Goal: Transaction & Acquisition: Purchase product/service

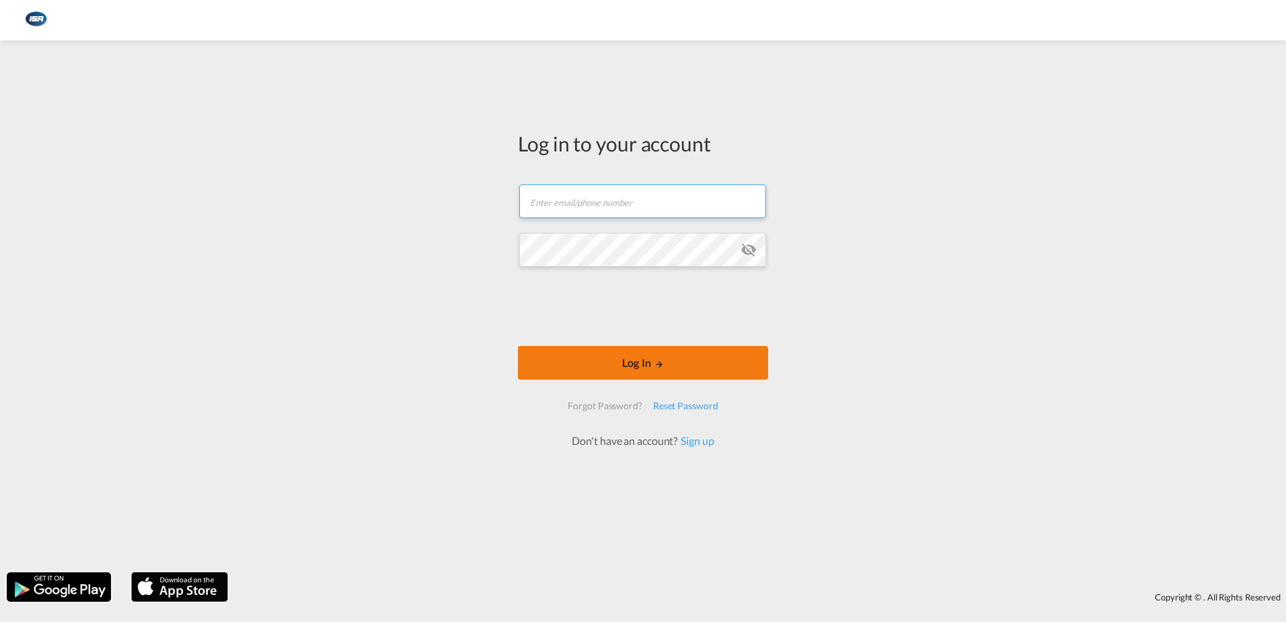
type input "[EMAIL_ADDRESS][DOMAIN_NAME]"
click at [621, 358] on button "Log In" at bounding box center [643, 363] width 250 height 34
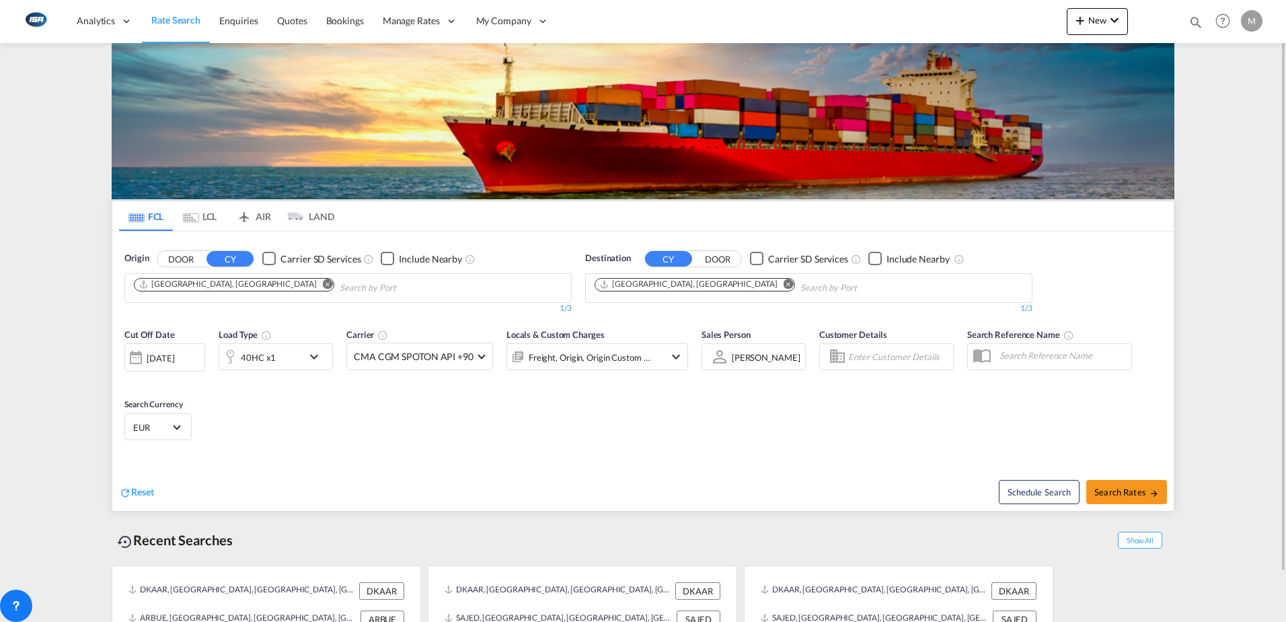
click at [213, 220] on md-tab-item "LCL" at bounding box center [200, 216] width 54 height 30
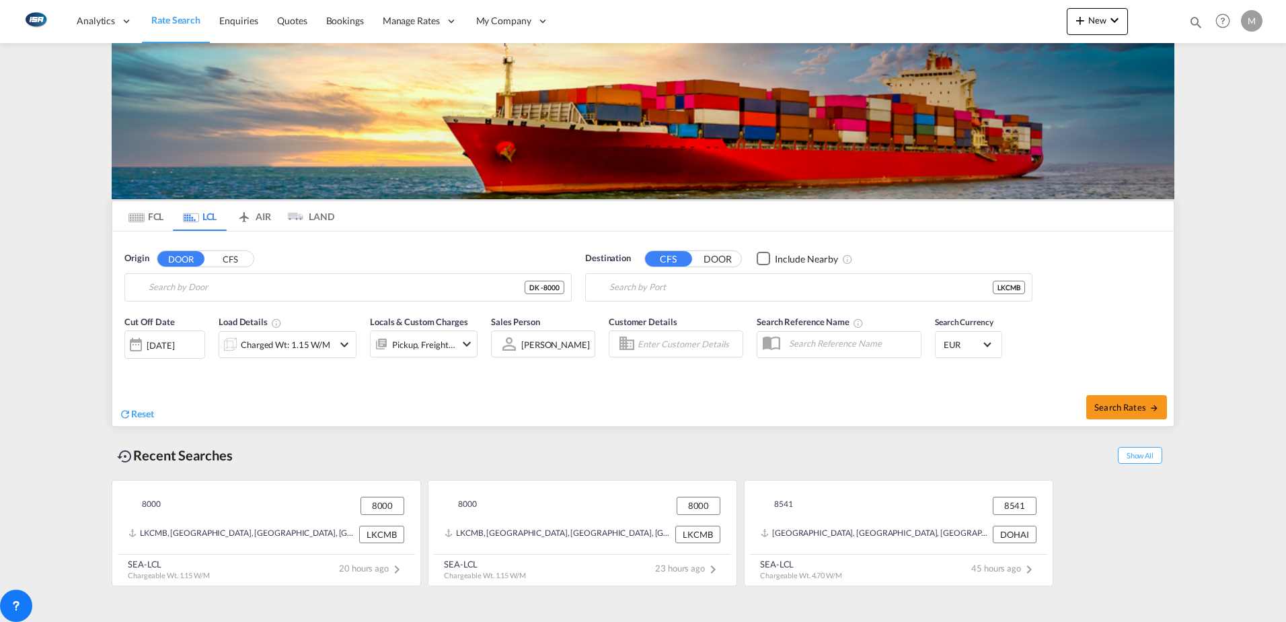
type input "DK-8000, [GEOGRAPHIC_DATA], [GEOGRAPHIC_DATA]"
type input "Colombo, LKCMB"
click at [1137, 456] on span "Show All" at bounding box center [1140, 455] width 44 height 17
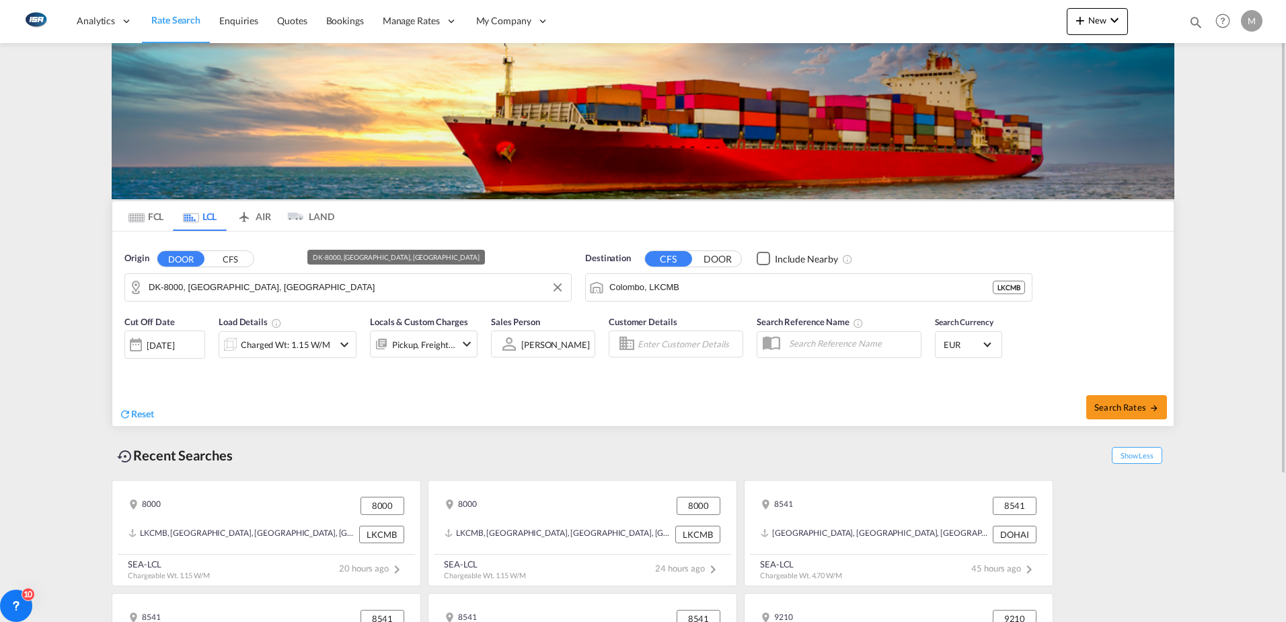
click at [336, 284] on input "DK-8000, [GEOGRAPHIC_DATA], [GEOGRAPHIC_DATA]" at bounding box center [357, 287] width 416 height 20
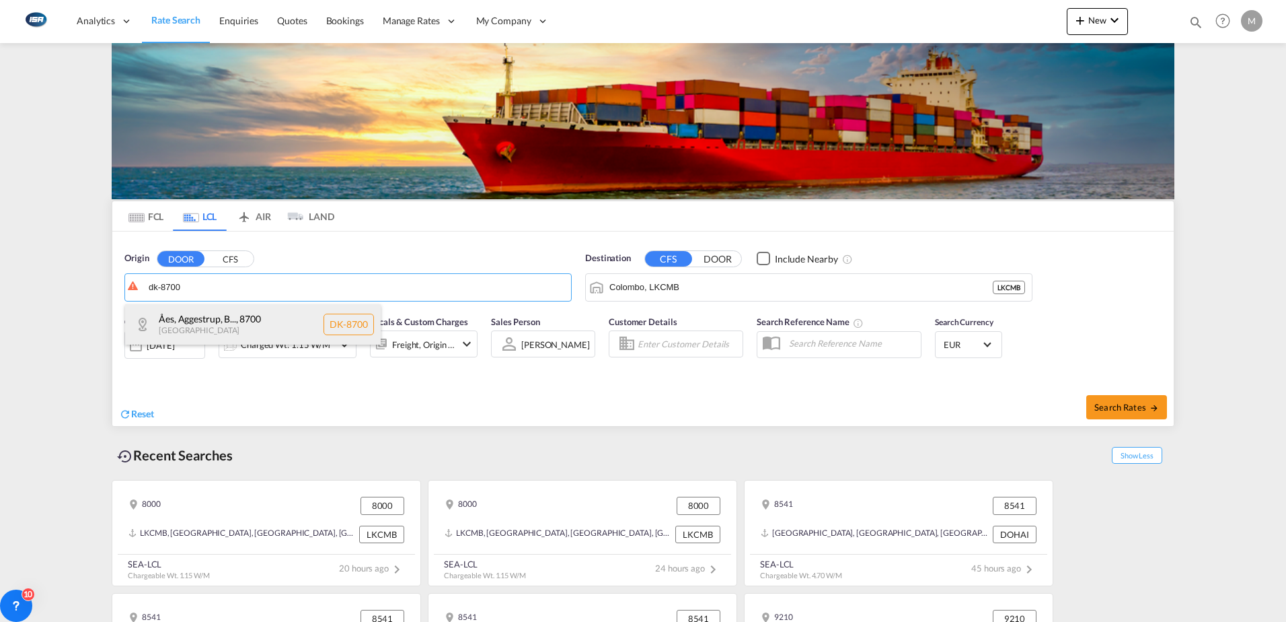
click at [222, 315] on div "Åes, Aggestrup, B... , 8700 [GEOGRAPHIC_DATA] DK-8700" at bounding box center [253, 324] width 256 height 40
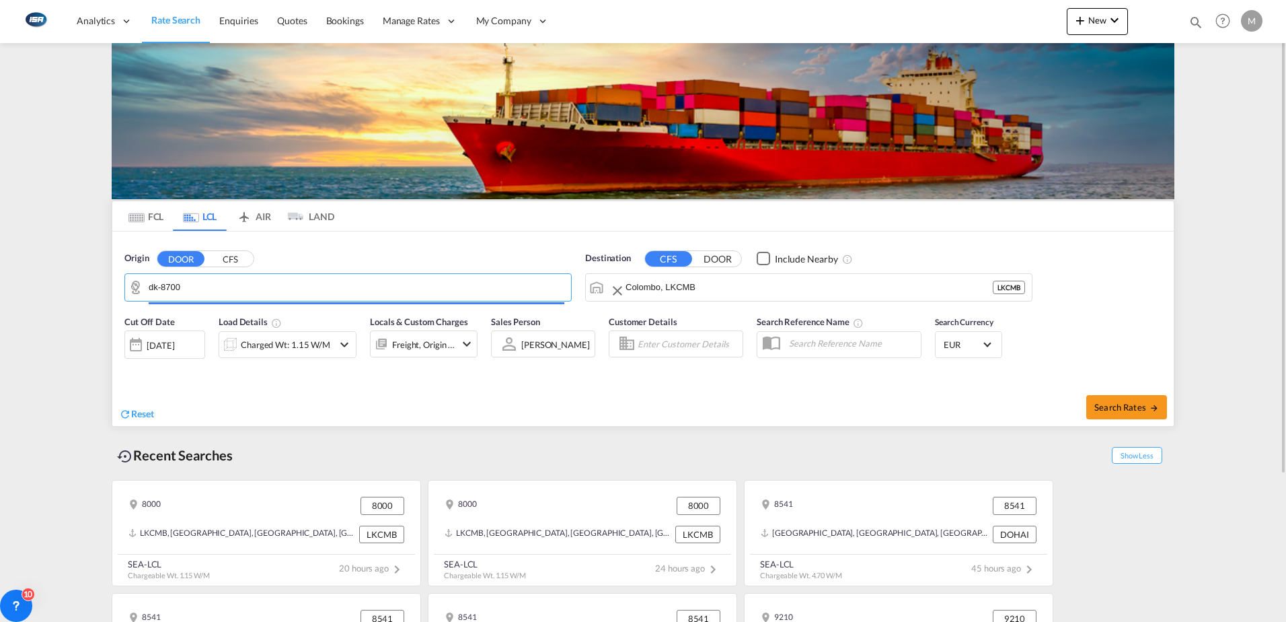
type input "DK-8700, Åes, [GEOGRAPHIC_DATA], [GEOGRAPHIC_DATA], [GEOGRAPHIC_DATA], [GEOGRAP…"
click at [818, 283] on input "Colombo, LKCMB" at bounding box center [809, 287] width 367 height 20
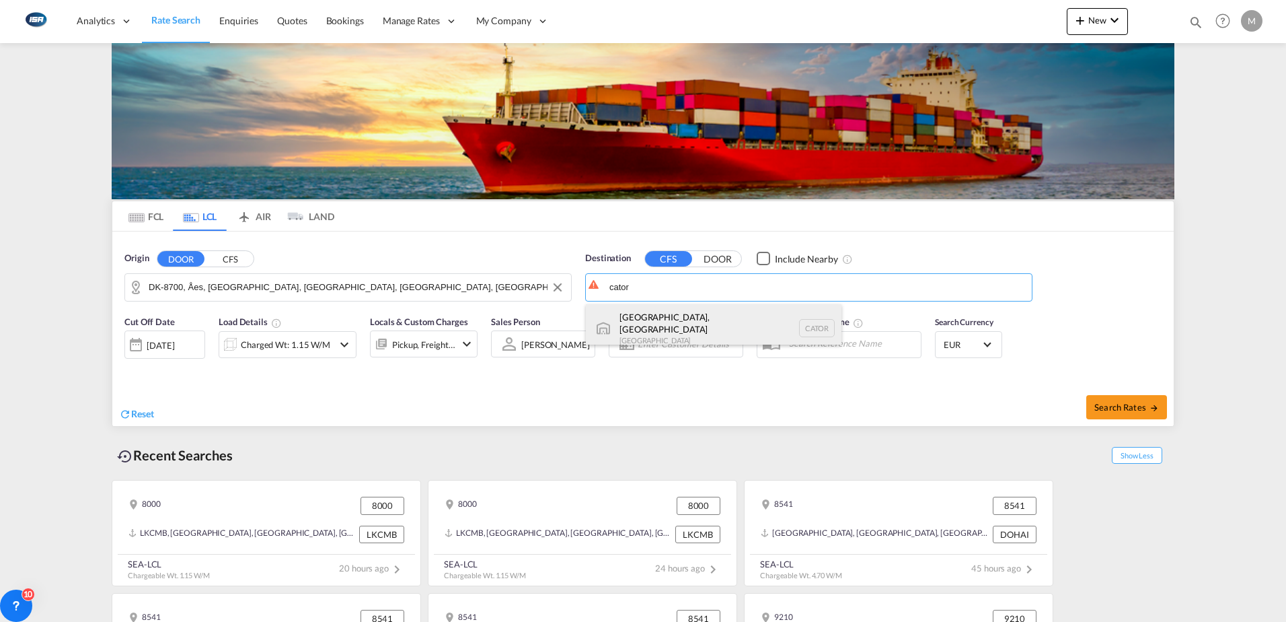
click at [642, 324] on div "[GEOGRAPHIC_DATA], ON [GEOGRAPHIC_DATA] CATOR" at bounding box center [714, 328] width 256 height 48
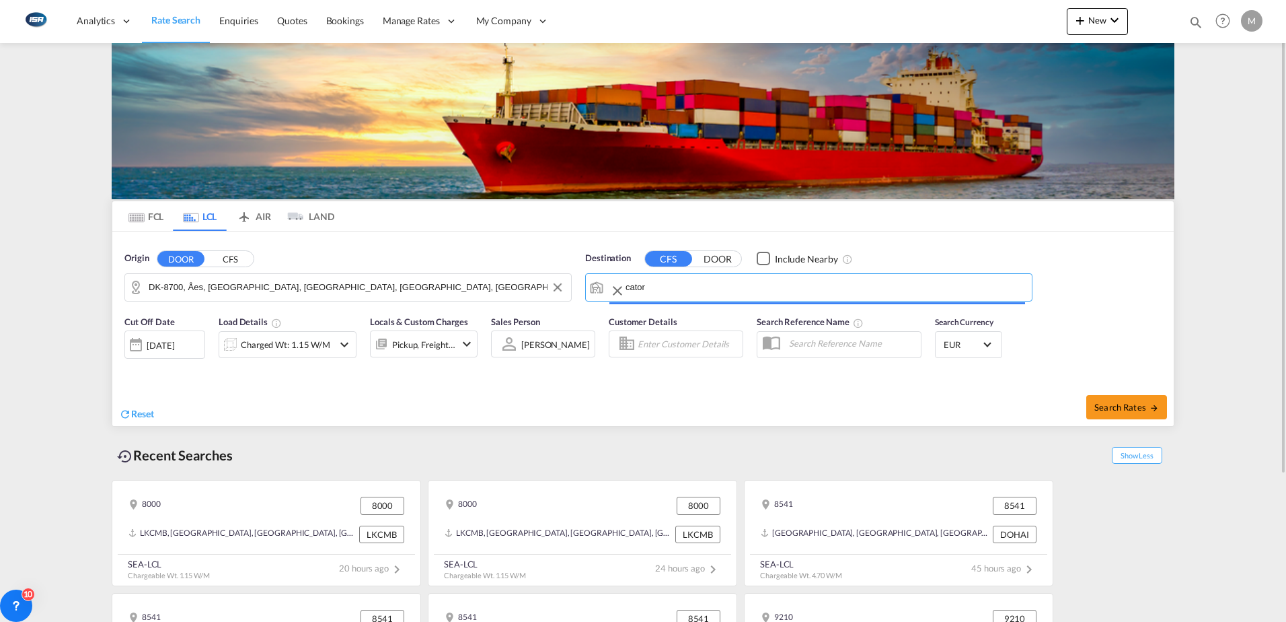
type input "[GEOGRAPHIC_DATA], [GEOGRAPHIC_DATA], CATOR"
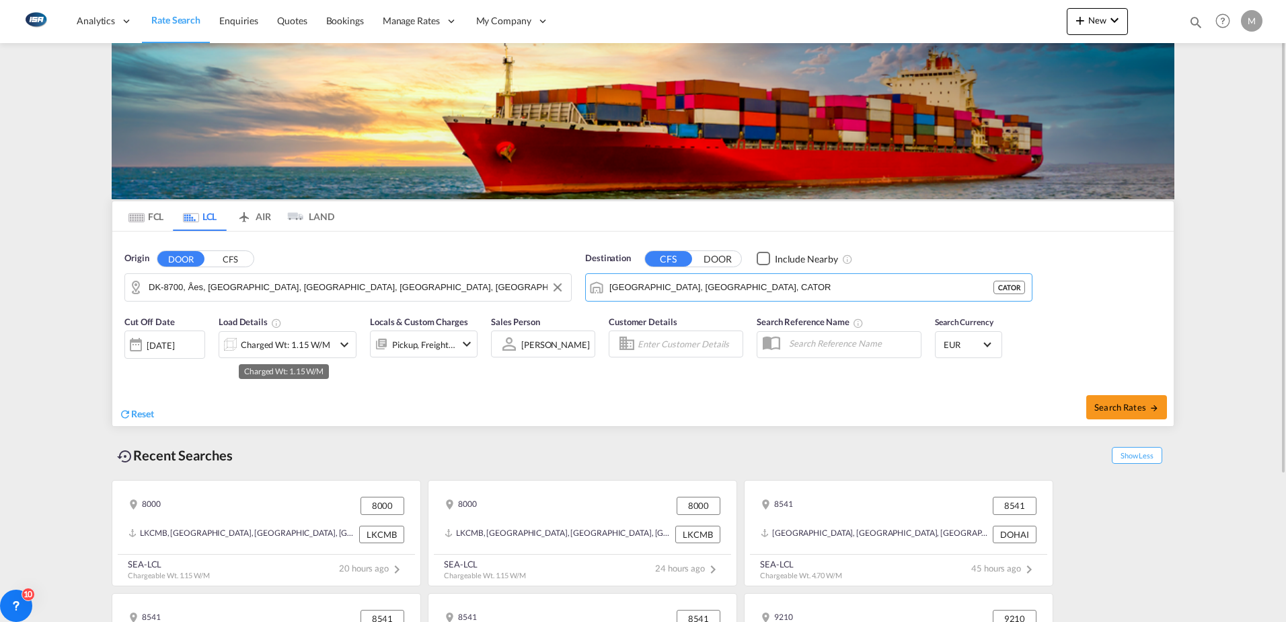
click at [285, 348] on div "Charged Wt: 1.15 W/M" at bounding box center [285, 344] width 89 height 19
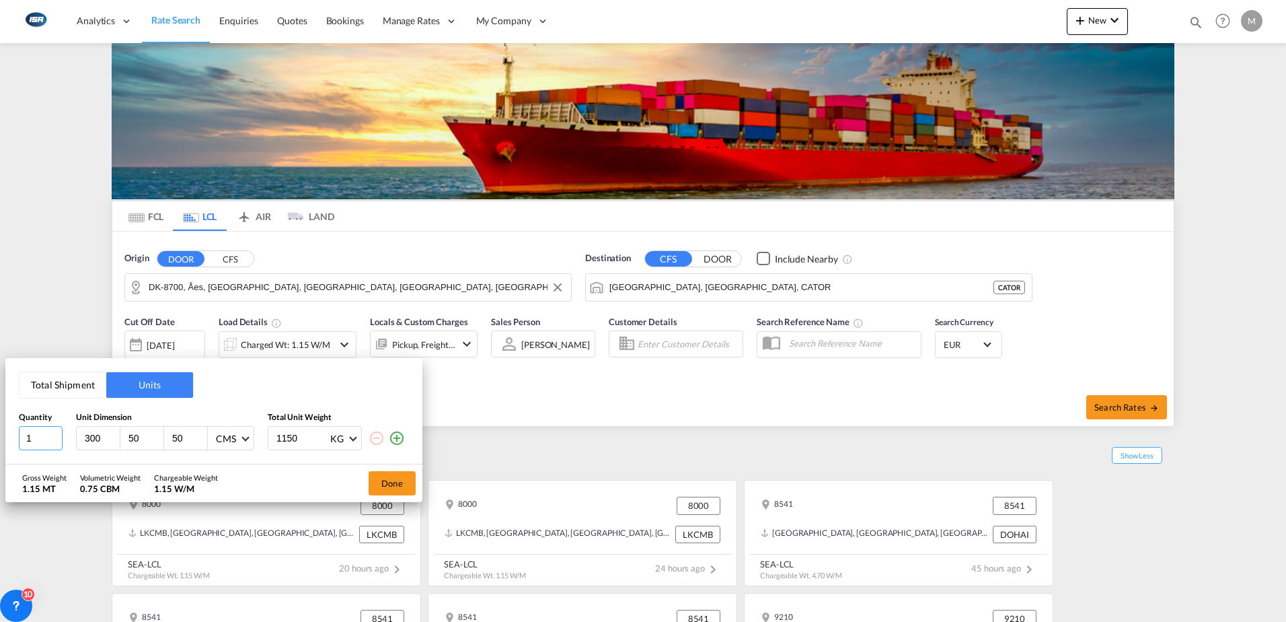
click at [17, 437] on div "Total Shipment Units Quantity Unit Dimension Total Unit Weight 1 300 50 50 CMS …" at bounding box center [213, 411] width 417 height 106
type input "8"
click at [69, 388] on button "Total Shipment" at bounding box center [63, 385] width 87 height 26
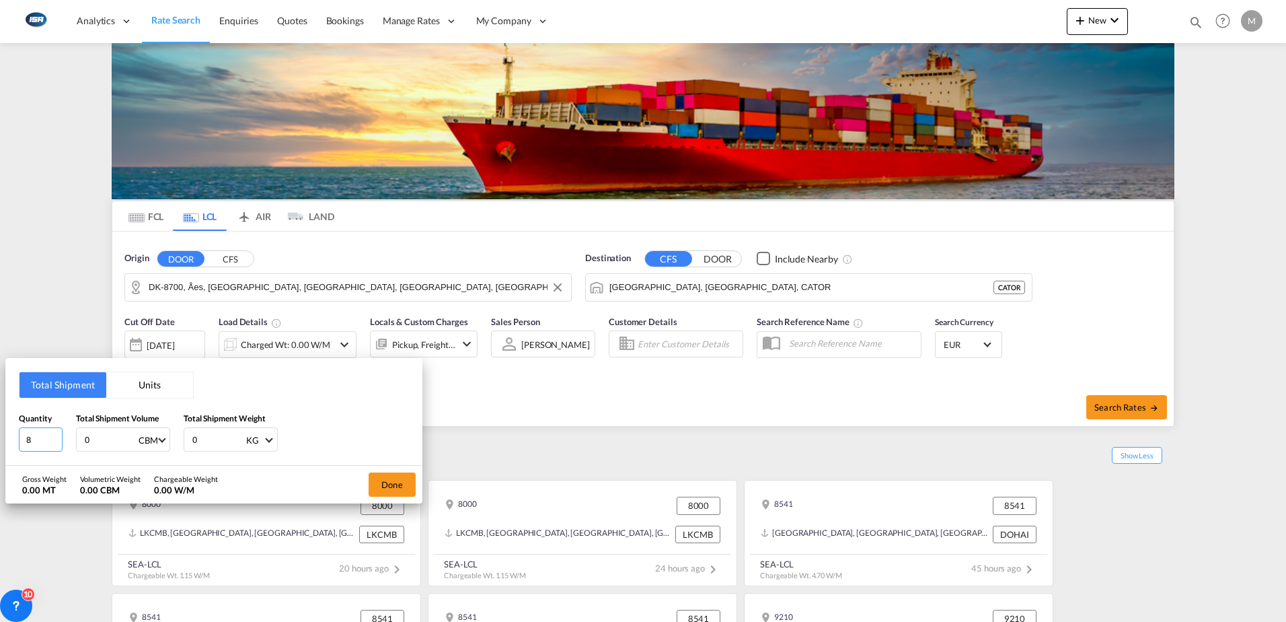
click at [40, 439] on input "8" at bounding box center [41, 439] width 44 height 24
type input "8.188"
type input "330"
click at [399, 486] on button "Done" at bounding box center [392, 484] width 47 height 24
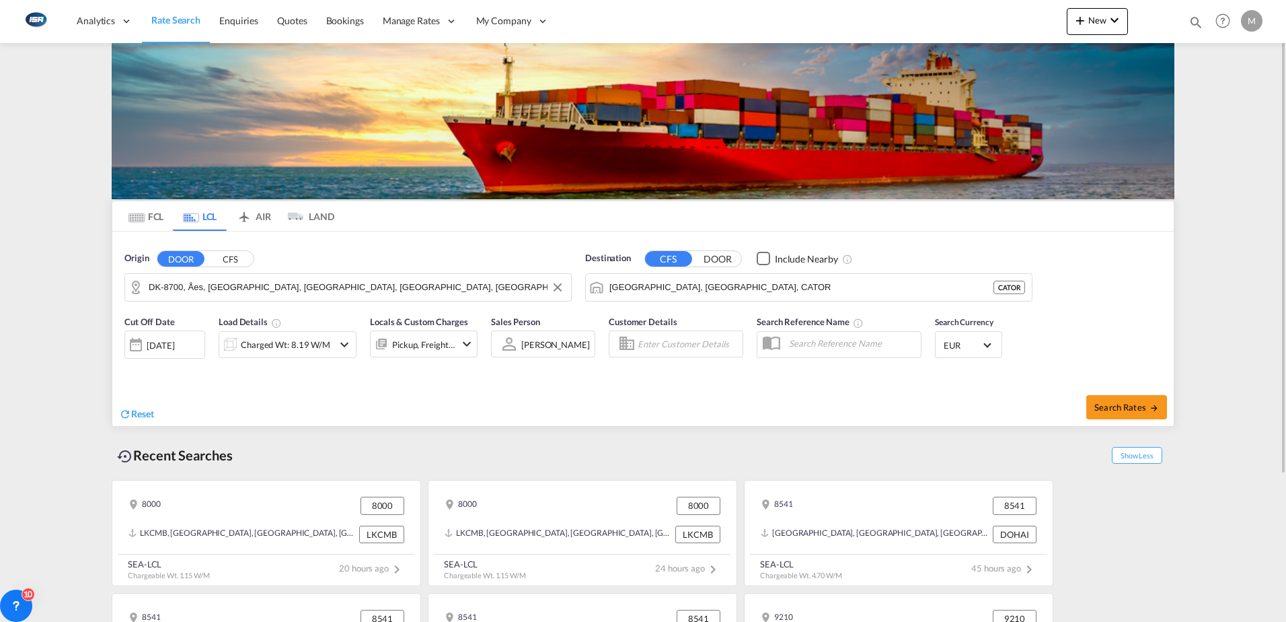
click at [968, 347] on span "EUR" at bounding box center [963, 345] width 38 height 12
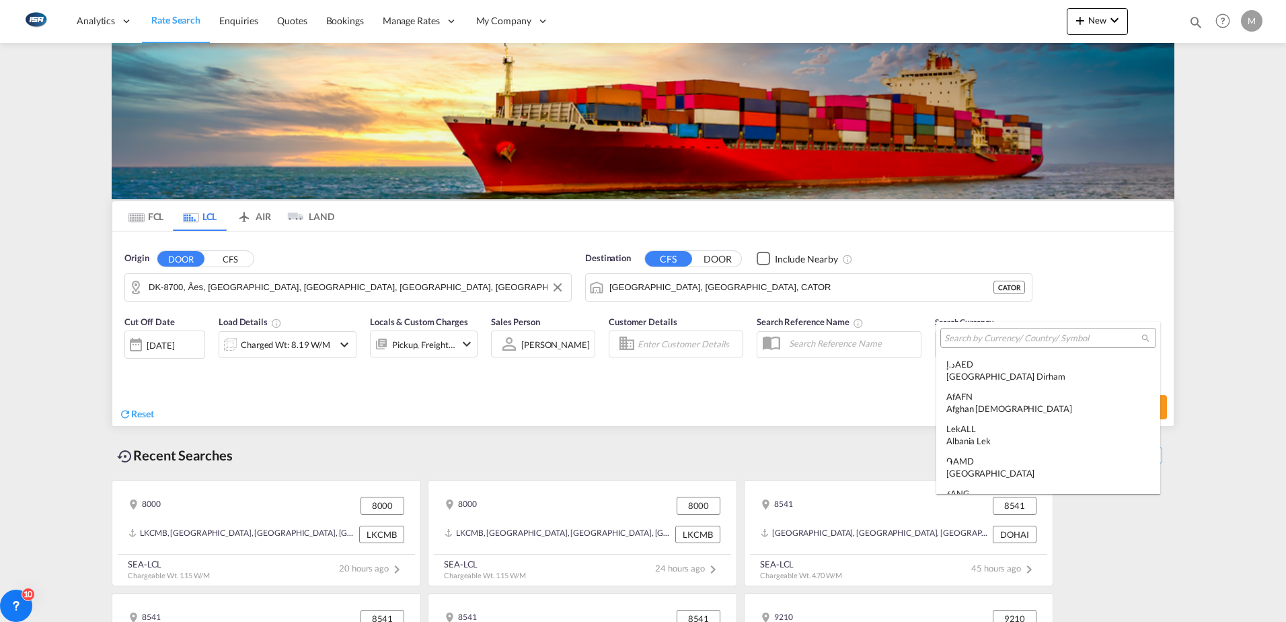
scroll to position [1351, 0]
click at [990, 336] on input "search" at bounding box center [1043, 338] width 197 height 12
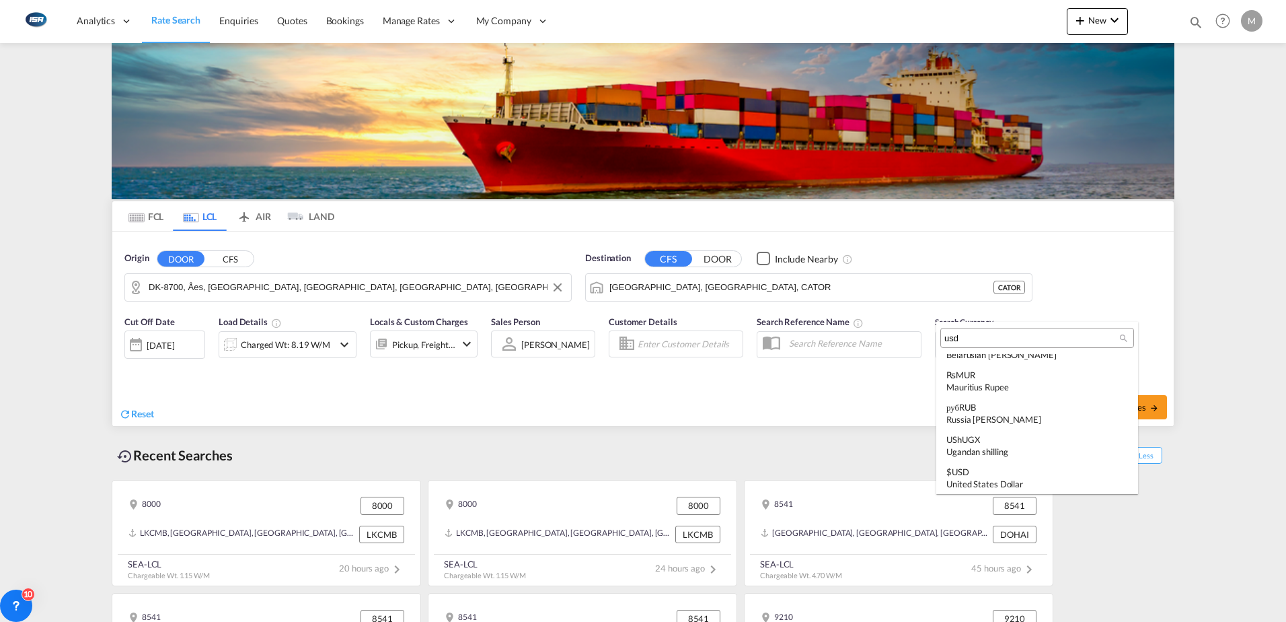
scroll to position [0, 0]
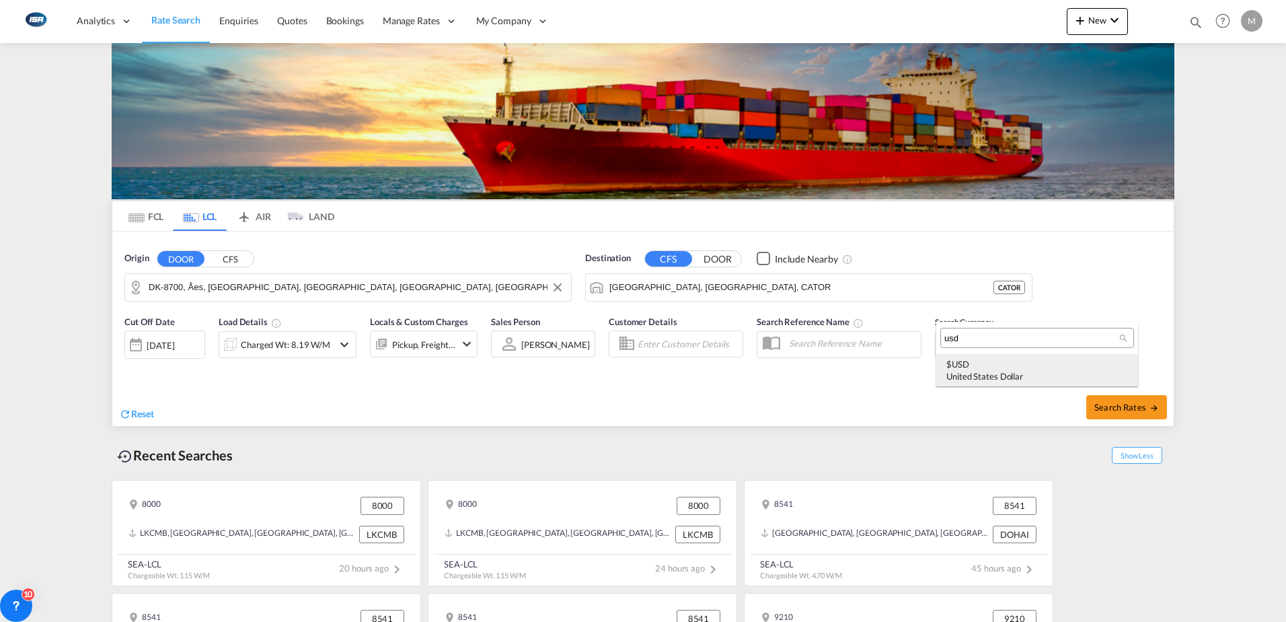
type input "usd"
click at [1001, 372] on div "United States Dollar" at bounding box center [1038, 376] width 182 height 12
click at [1119, 403] on span "Search Rates" at bounding box center [1127, 407] width 65 height 11
type input "8700 to CATOR / [DATE]"
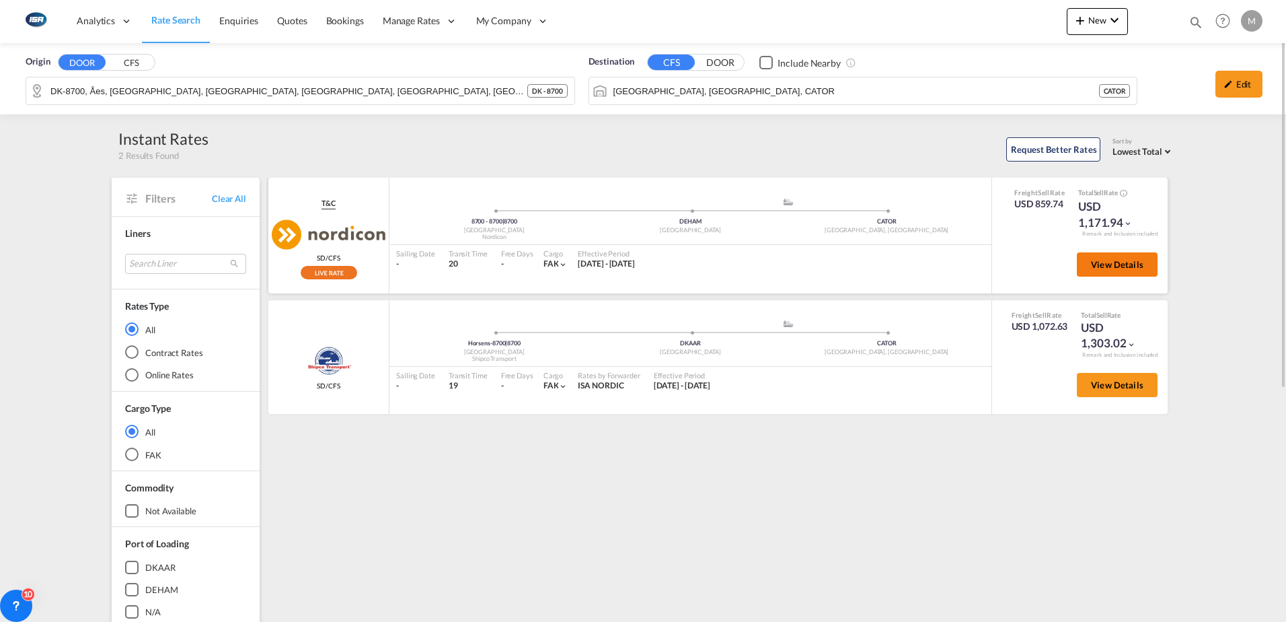
click at [1120, 260] on span "View Details" at bounding box center [1117, 264] width 52 height 11
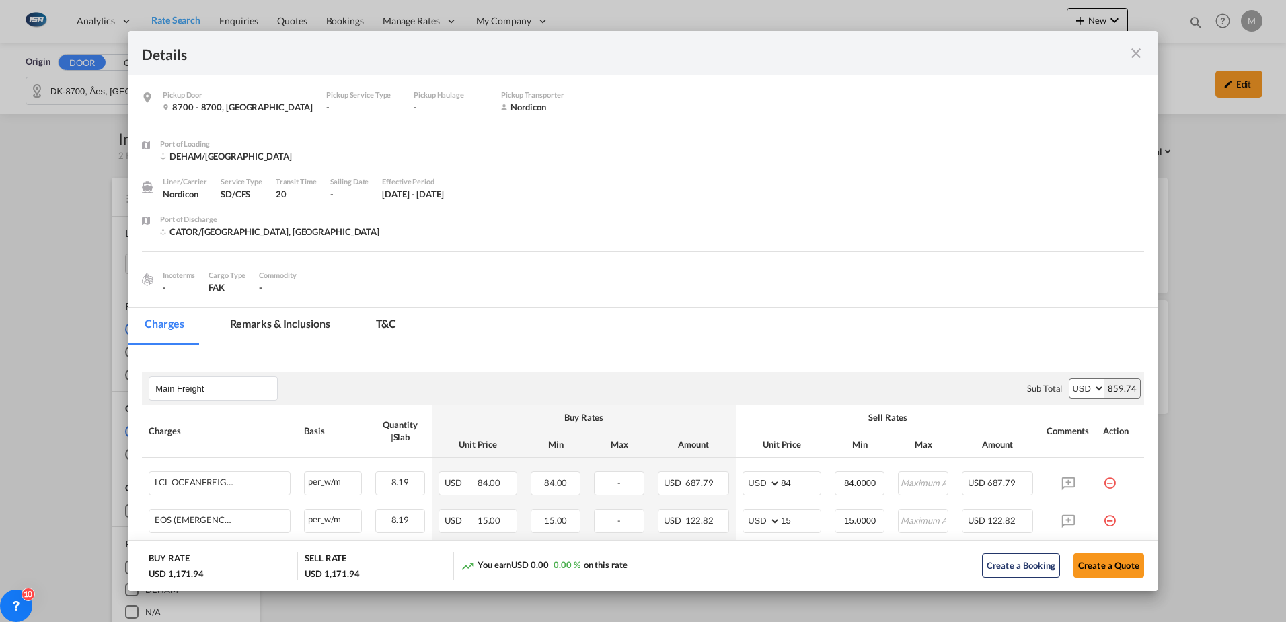
click at [1140, 53] on md-icon "icon-close fg-AAA8AD m-0 cursor" at bounding box center [1136, 53] width 16 height 16
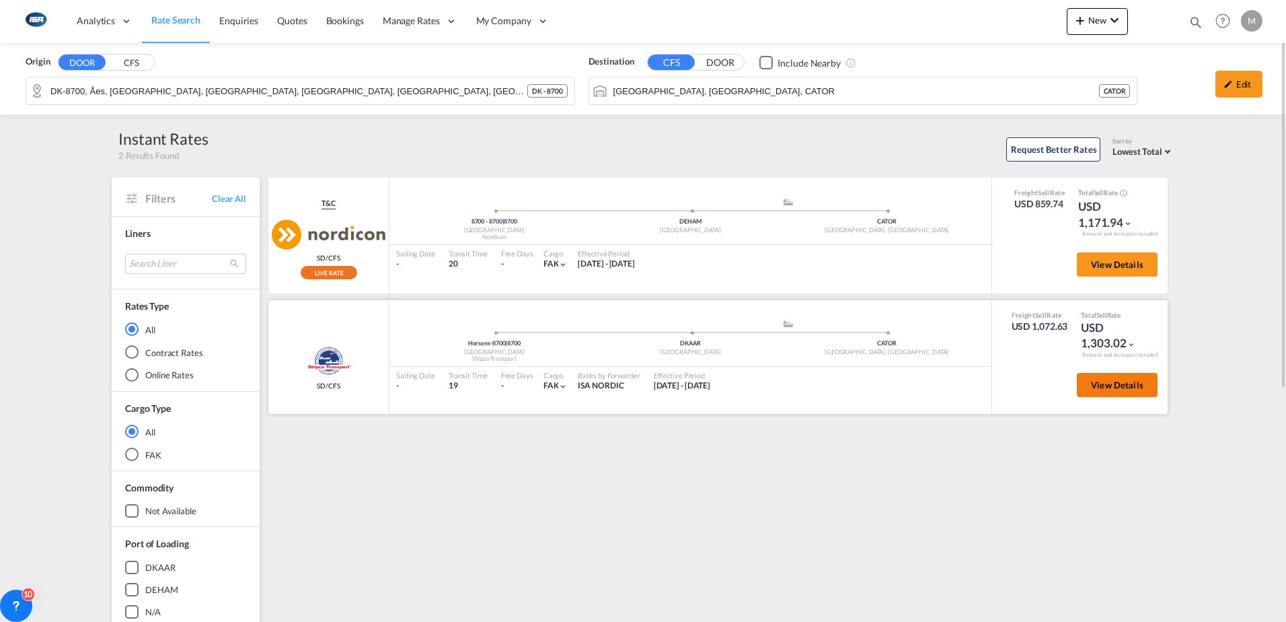
click at [1114, 386] on span "View Details" at bounding box center [1117, 384] width 52 height 11
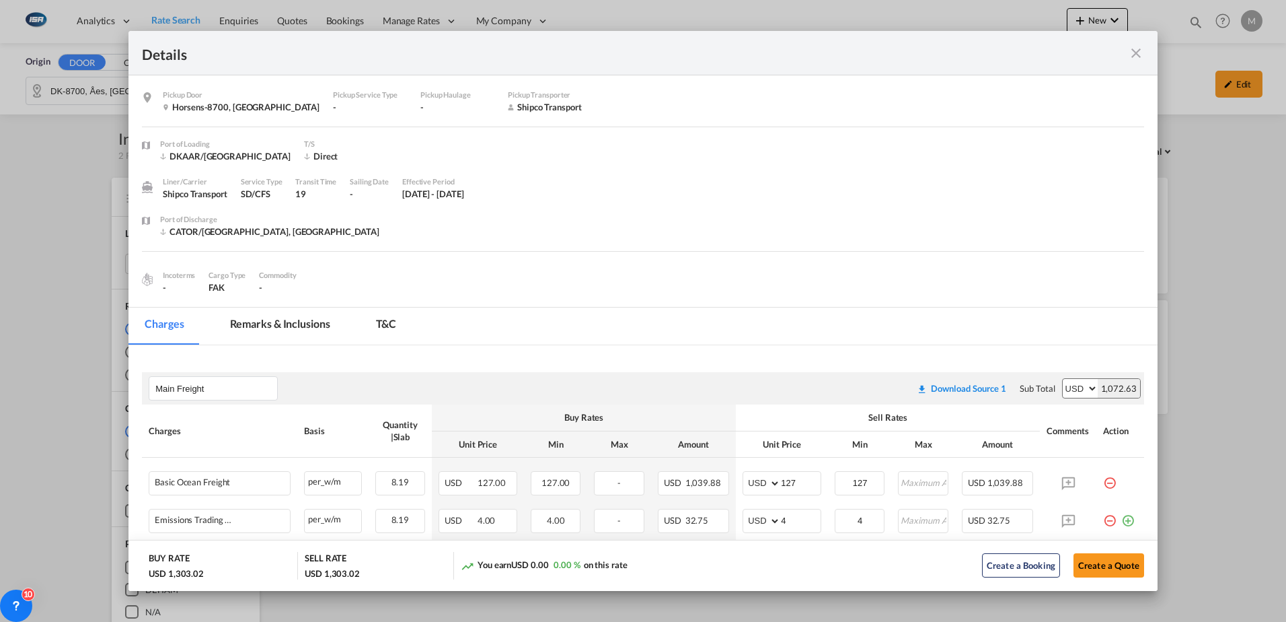
click at [697, 258] on md-divider "Pickup Door ..." at bounding box center [643, 256] width 1003 height 11
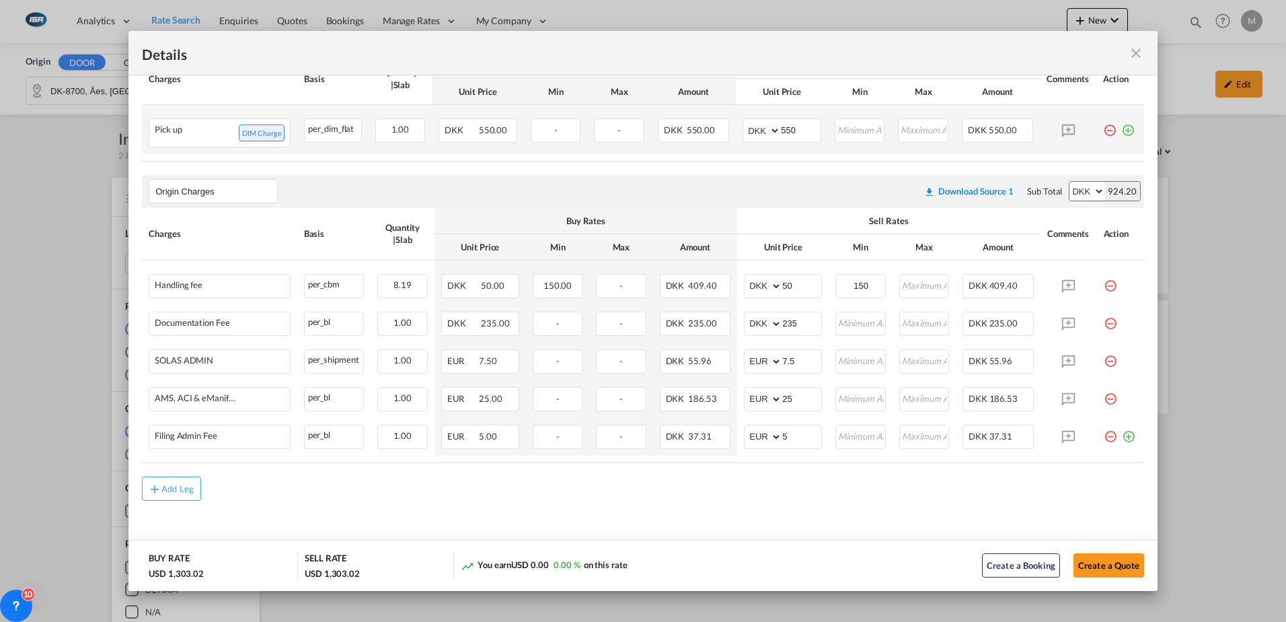
scroll to position [542, 0]
click at [1141, 50] on md-icon "icon-close fg-AAA8AD m-0 cursor" at bounding box center [1136, 53] width 16 height 16
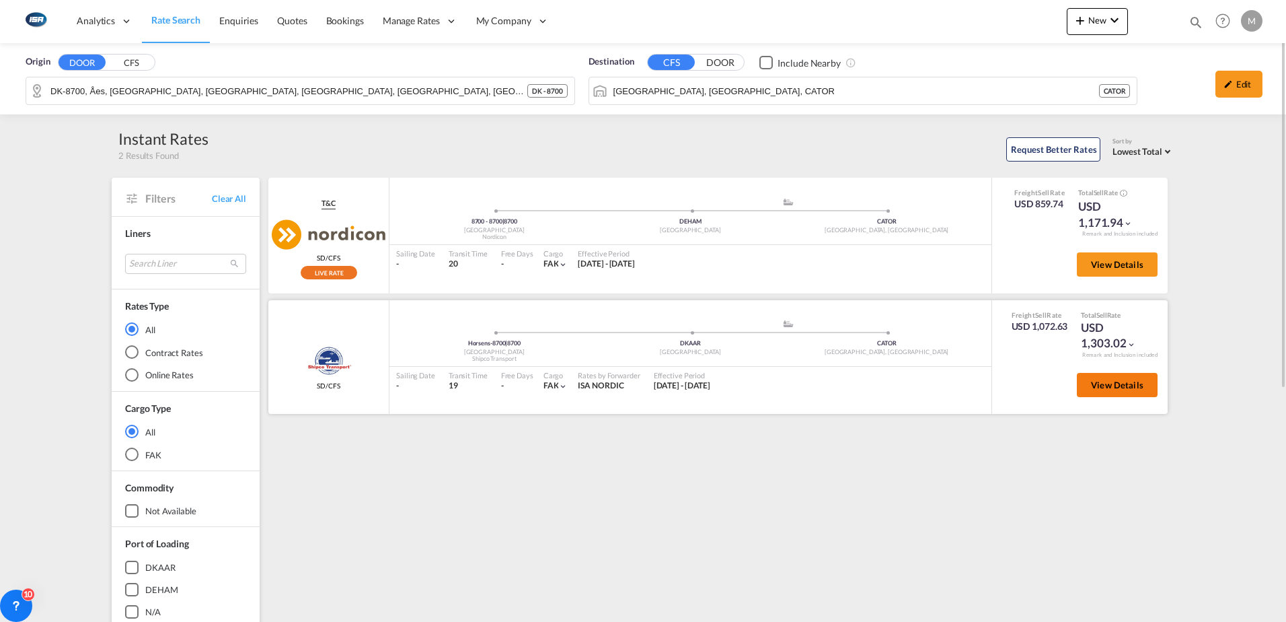
click at [1114, 381] on span "View Details" at bounding box center [1117, 384] width 52 height 11
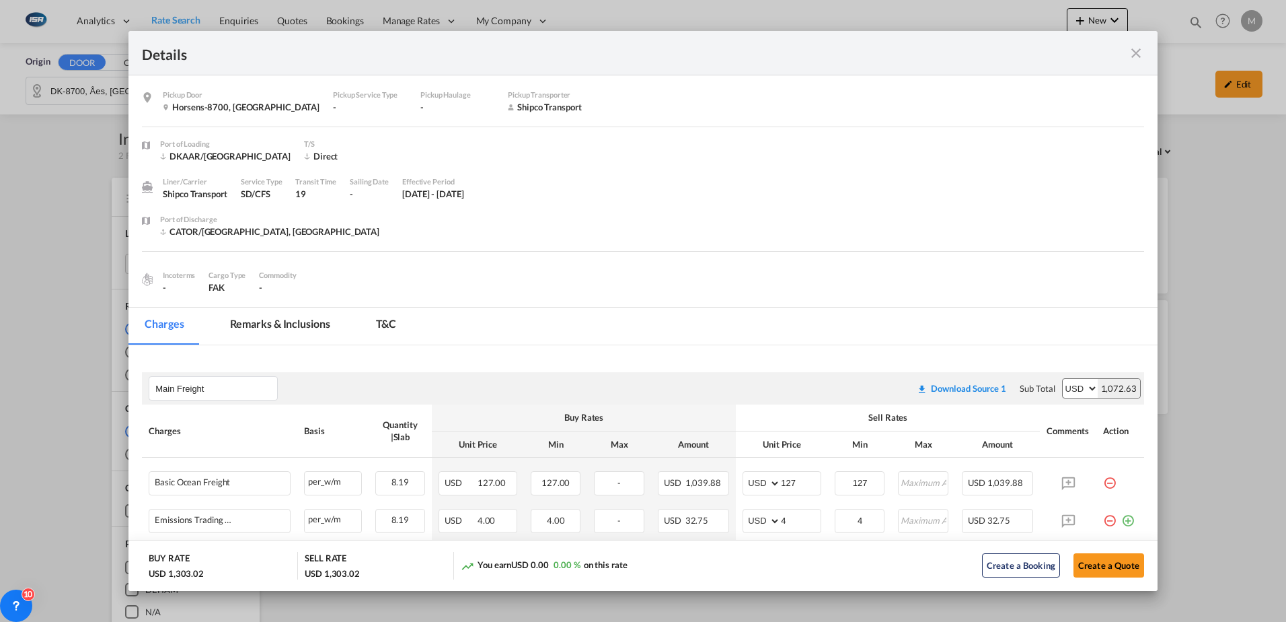
click at [1144, 54] on md-icon "icon-close fg-AAA8AD m-0 cursor" at bounding box center [1136, 53] width 16 height 16
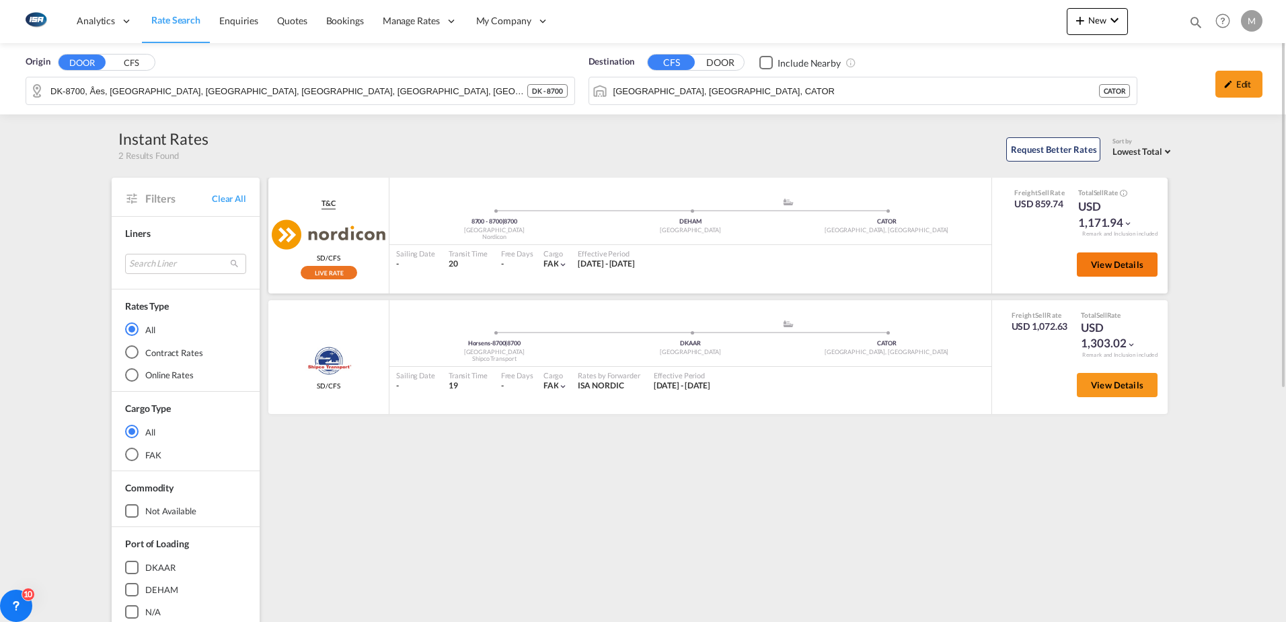
click at [1138, 266] on span "View Details" at bounding box center [1117, 264] width 52 height 11
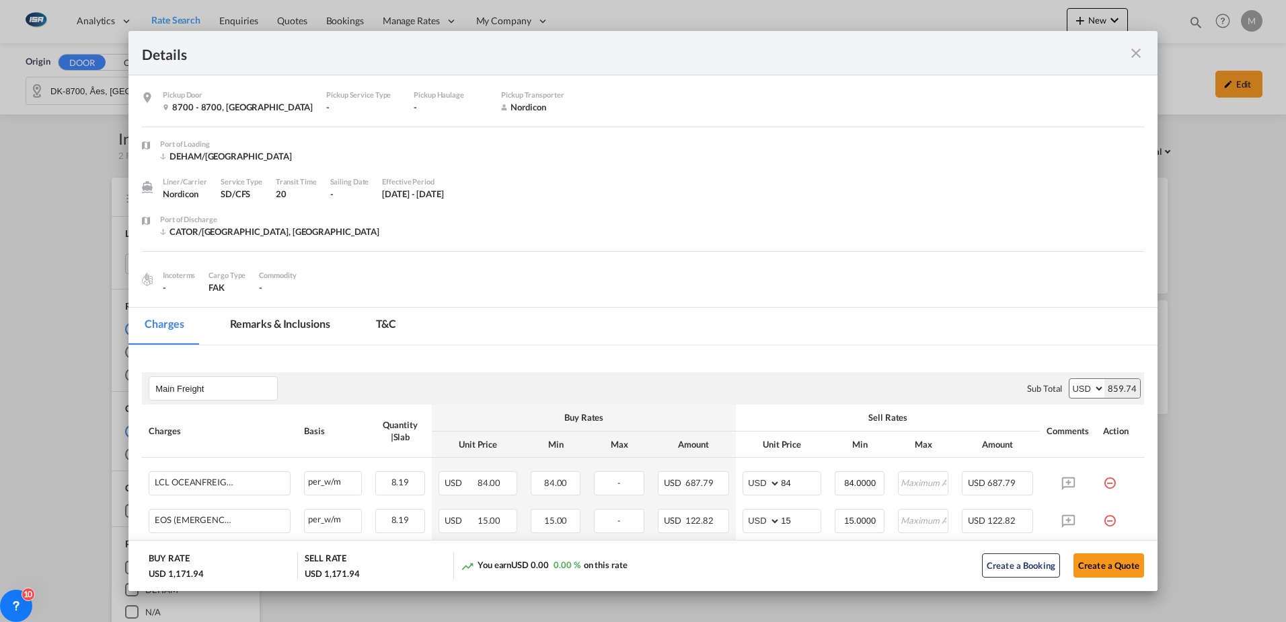
click at [1135, 54] on md-icon "icon-close fg-AAA8AD m-0 cursor" at bounding box center [1136, 53] width 16 height 16
